Goal: Information Seeking & Learning: Learn about a topic

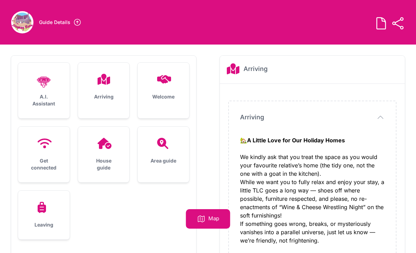
click at [110, 84] on icon at bounding box center [103, 79] width 17 height 11
click at [104, 92] on div "Arriving" at bounding box center [104, 87] width 52 height 49
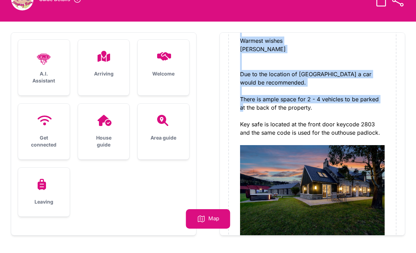
scroll to position [217, 0]
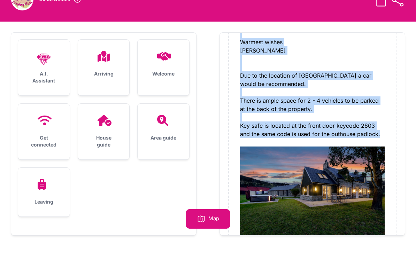
click at [49, 130] on div "Get connected" at bounding box center [44, 132] width 52 height 56
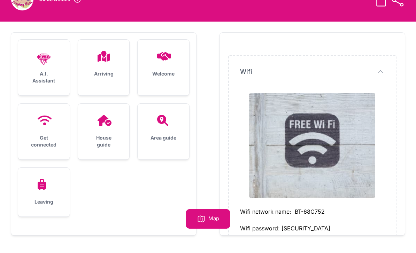
scroll to position [22, 0]
click at [110, 132] on div "House guide" at bounding box center [104, 132] width 52 height 56
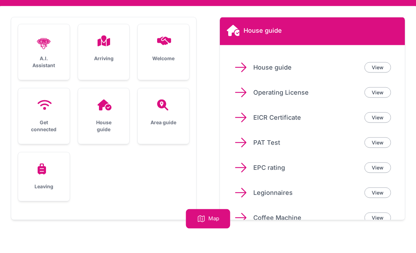
scroll to position [45, 0]
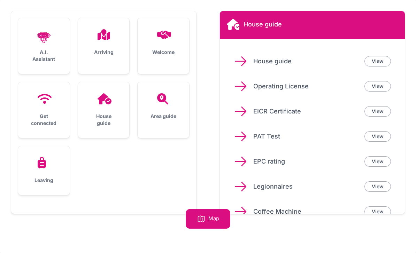
click at [380, 160] on link "View" at bounding box center [377, 161] width 26 height 10
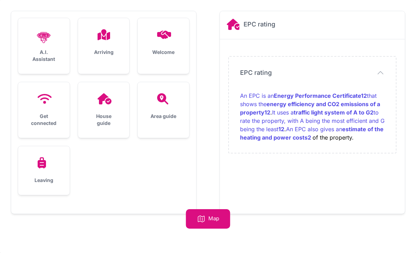
click at [379, 187] on div "EPC rating Close panel EPC rating EPC rating 1 2 1 2" at bounding box center [312, 112] width 185 height 203
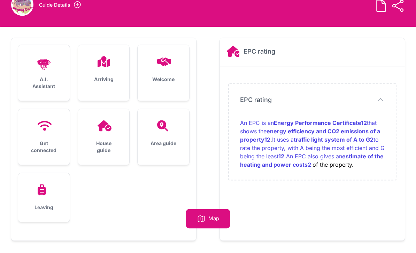
scroll to position [0, 0]
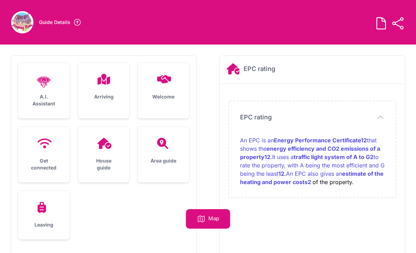
click at [338, 196] on div "EPC rating EPC rating An EPC is an Energy Performance Certificate 1 2 that show…" at bounding box center [312, 149] width 167 height 96
click at [272, 70] on h2 "EPC rating" at bounding box center [259, 69] width 32 height 10
click at [380, 117] on icon "button" at bounding box center [380, 117] width 8 height 8
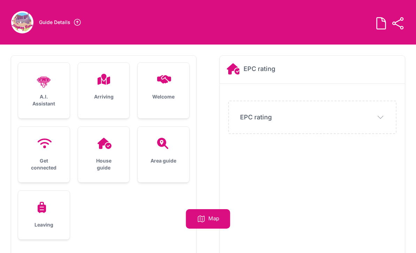
click at [110, 151] on div "House guide" at bounding box center [104, 155] width 52 height 56
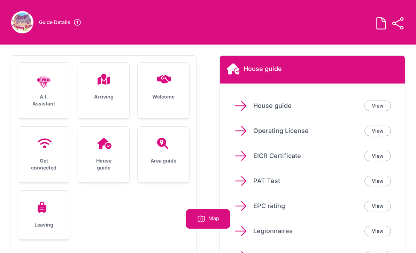
click at [385, 106] on link "View" at bounding box center [377, 106] width 26 height 10
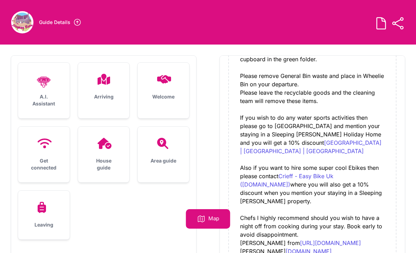
scroll to position [693, 0]
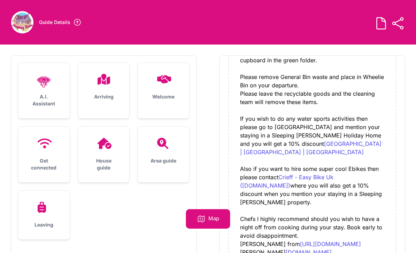
click at [167, 149] on icon at bounding box center [162, 143] width 11 height 11
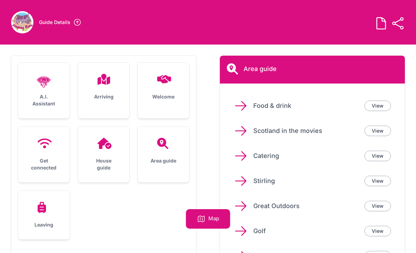
click at [384, 104] on link "View" at bounding box center [377, 106] width 26 height 10
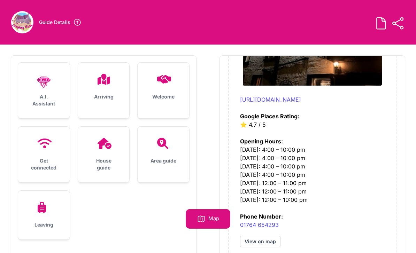
scroll to position [3743, 0]
click at [105, 149] on div "House guide" at bounding box center [104, 155] width 52 height 56
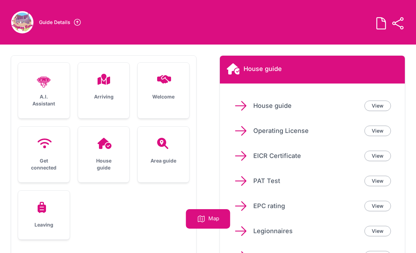
click at [169, 155] on div "Area guide" at bounding box center [164, 151] width 52 height 49
click at [382, 132] on link "View" at bounding box center [377, 131] width 26 height 10
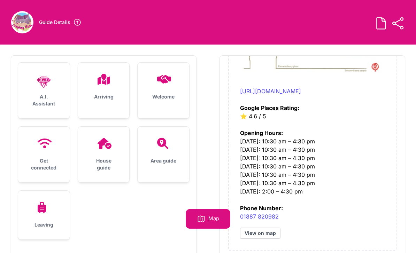
scroll to position [5414, 0]
click at [166, 150] on div "Area guide" at bounding box center [164, 151] width 52 height 49
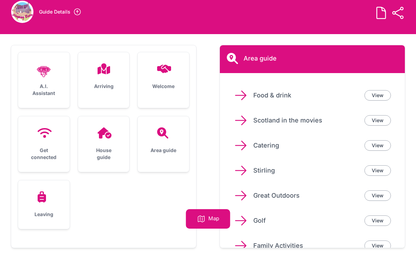
scroll to position [12, 0]
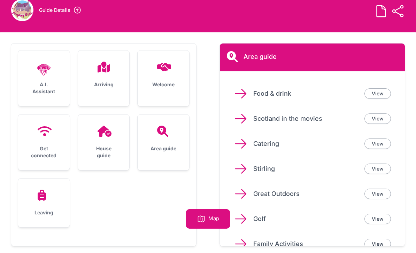
click at [384, 144] on link "View" at bounding box center [377, 144] width 26 height 10
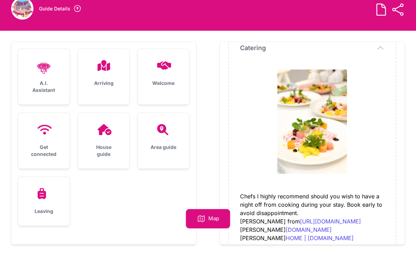
scroll to position [45, 0]
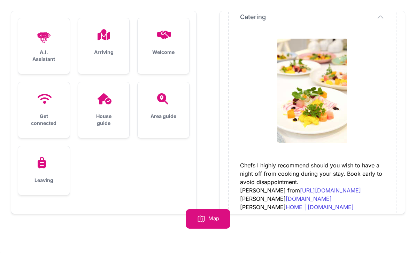
click at [163, 108] on div "Area guide" at bounding box center [164, 106] width 52 height 49
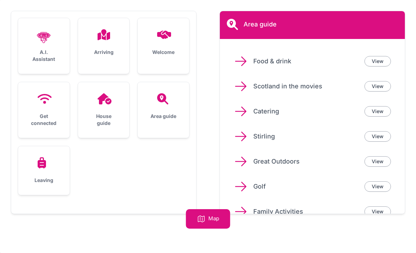
click at [381, 137] on link "View" at bounding box center [377, 136] width 26 height 10
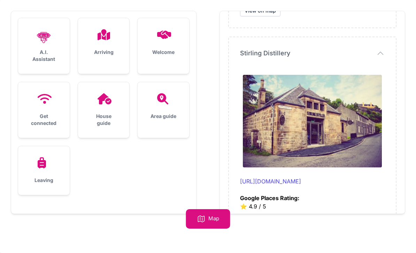
click at [170, 114] on h3 "Area guide" at bounding box center [163, 116] width 29 height 7
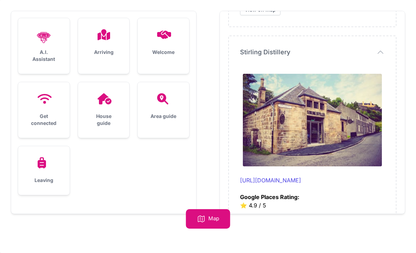
scroll to position [0, 0]
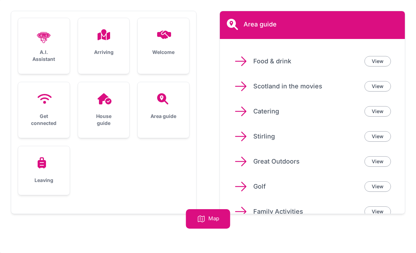
click at [384, 159] on link "View" at bounding box center [377, 161] width 26 height 10
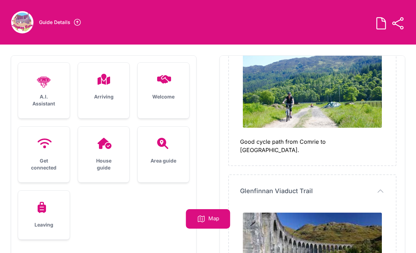
scroll to position [1319, 0]
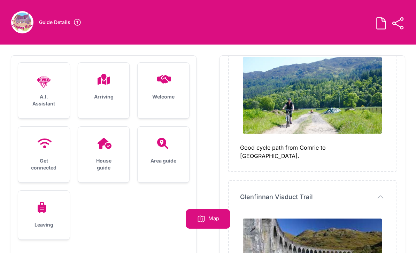
click at [402, 20] on icon at bounding box center [398, 23] width 14 height 14
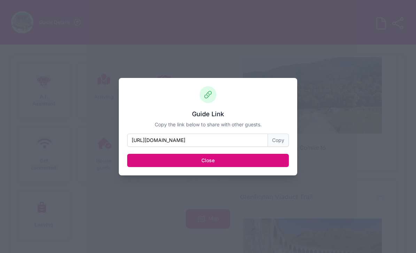
click at [300, 202] on div "Guide Link Copy the link below to share with other guests. [URL][DOMAIN_NAME] C…" at bounding box center [208, 126] width 416 height 253
click at [237, 160] on button "Close" at bounding box center [208, 160] width 162 height 13
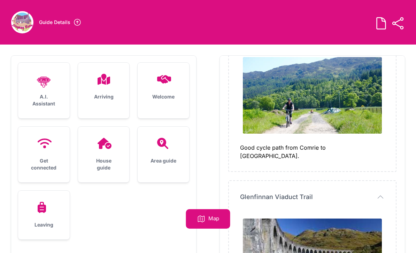
click at [386, 23] on icon at bounding box center [381, 23] width 14 height 14
click at [53, 211] on div at bounding box center [43, 207] width 29 height 11
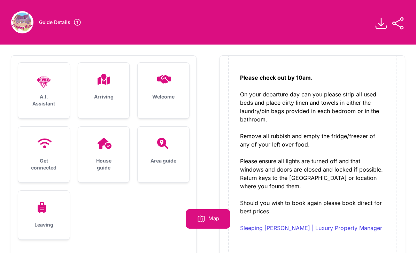
scroll to position [189, 0]
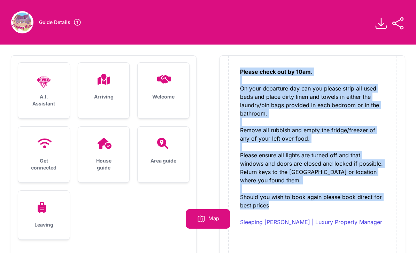
click at [393, 109] on div "Check out Check out Please check out by 10am. Remove all rubbish and empty the …" at bounding box center [312, 91] width 167 height 359
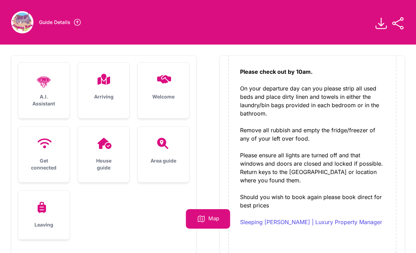
click at [113, 95] on h3 "Arriving" at bounding box center [103, 96] width 29 height 7
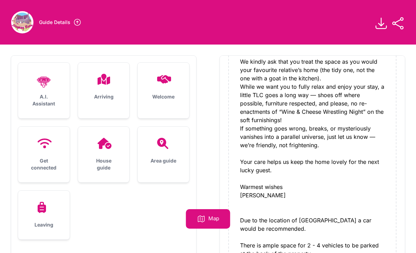
scroll to position [96, 0]
click at [114, 92] on div "Arriving" at bounding box center [104, 87] width 52 height 49
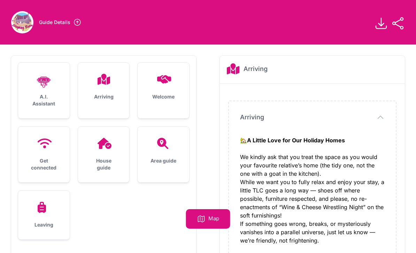
click at [166, 86] on div "Welcome" at bounding box center [164, 87] width 52 height 49
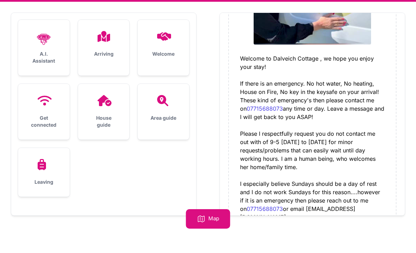
scroll to position [45, 0]
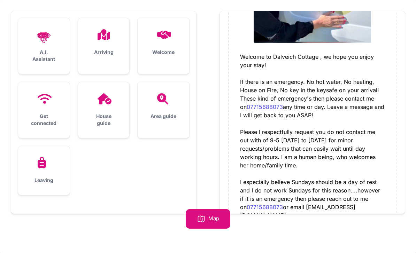
click at [165, 40] on div "Welcome" at bounding box center [164, 42] width 52 height 49
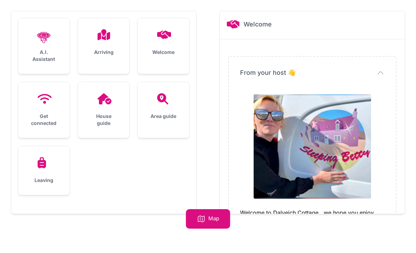
click at [51, 105] on div "Get connected" at bounding box center [44, 110] width 52 height 56
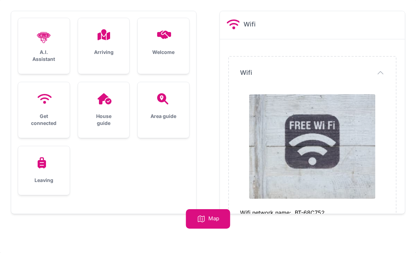
click at [106, 110] on div "House guide" at bounding box center [104, 110] width 52 height 56
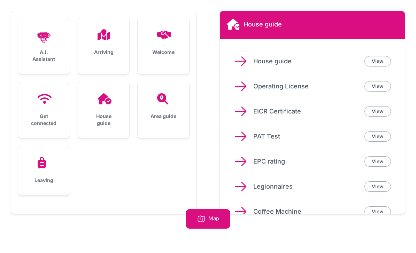
click at [384, 187] on link "View" at bounding box center [377, 186] width 26 height 10
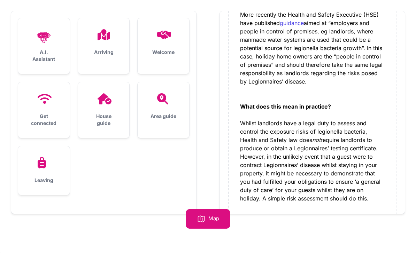
scroll to position [81, 0]
click at [101, 112] on div "House guide" at bounding box center [104, 110] width 52 height 56
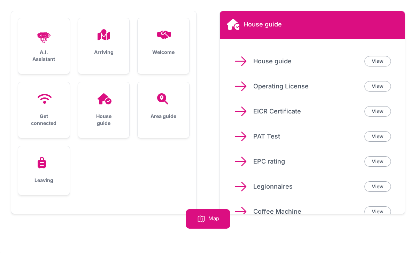
click at [385, 211] on link "View" at bounding box center [377, 211] width 26 height 10
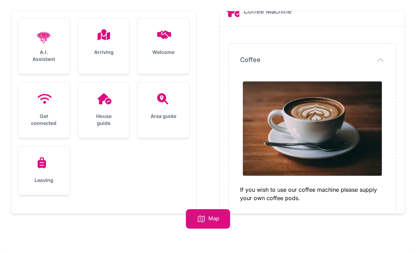
scroll to position [0, 0]
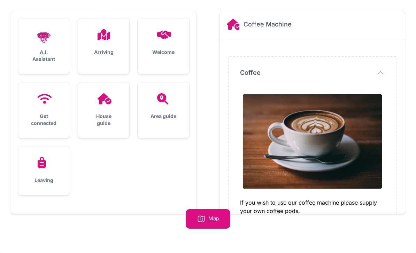
click at [381, 77] on span "button" at bounding box center [380, 73] width 8 height 10
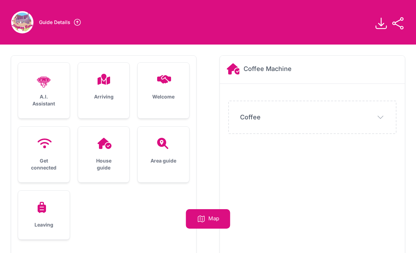
click at [218, 217] on p "Map" at bounding box center [213, 219] width 11 height 8
